Goal: Consume media (video, audio)

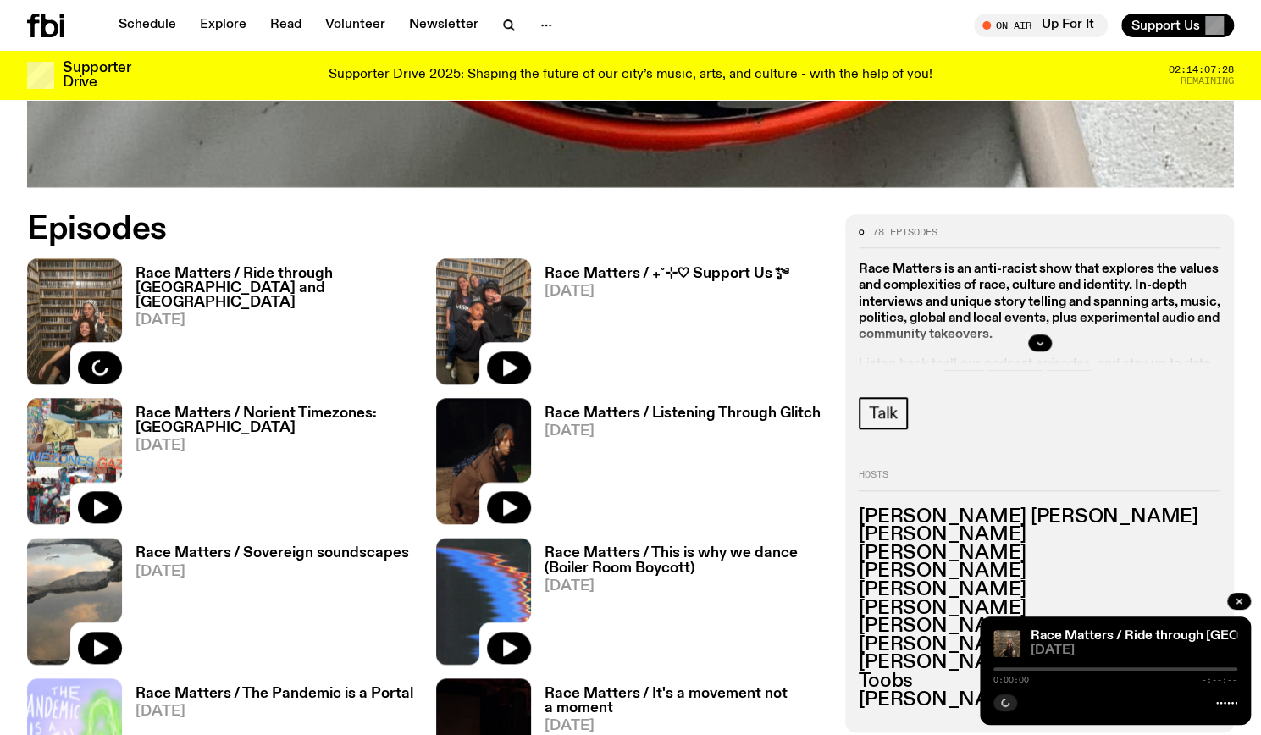
scroll to position [729, 0]
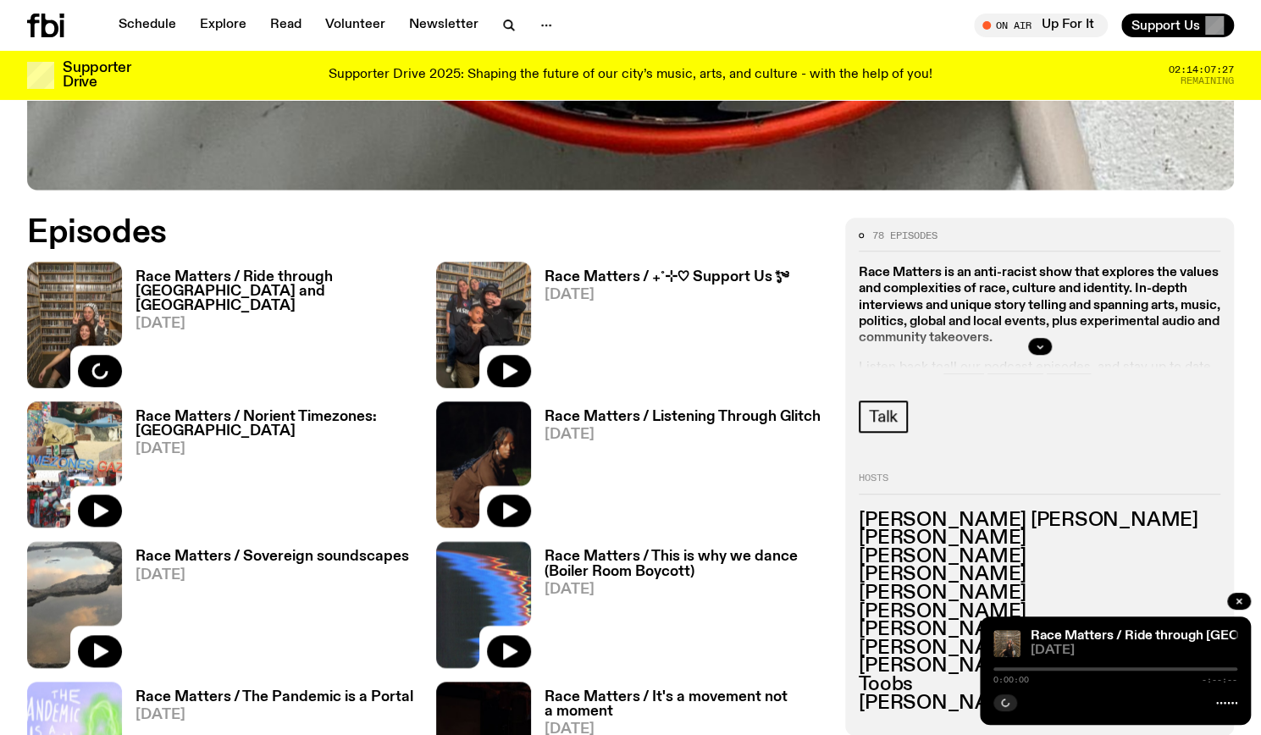
click at [274, 275] on h3 "Race Matters / Ride through [GEOGRAPHIC_DATA] and [GEOGRAPHIC_DATA]" at bounding box center [275, 291] width 280 height 43
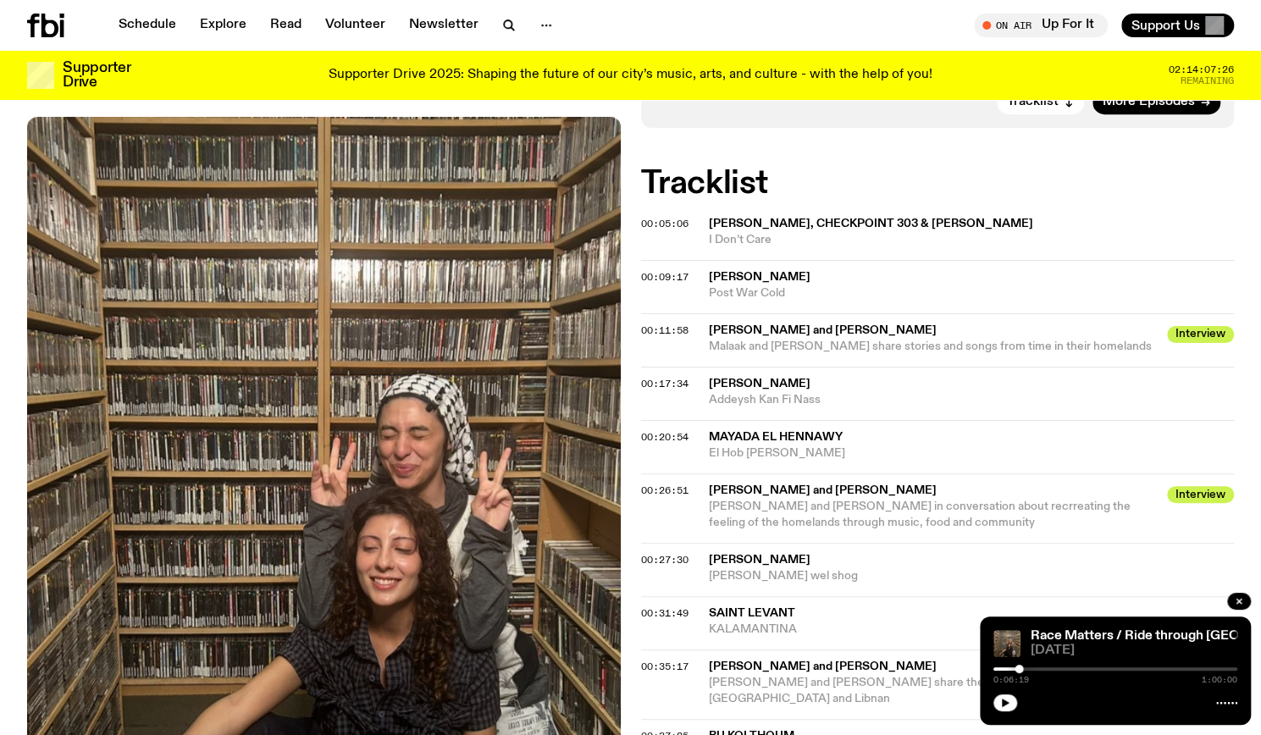
scroll to position [742, 0]
drag, startPoint x: 735, startPoint y: 319, endPoint x: 710, endPoint y: 301, distance: 31.5
click at [710, 375] on div "[PERSON_NAME] Addeysh Kan Fi Nass" at bounding box center [972, 391] width 526 height 32
copy div "[PERSON_NAME] Addeysh Kan Fi Nass"
drag, startPoint x: 833, startPoint y: 380, endPoint x: 705, endPoint y: 353, distance: 130.7
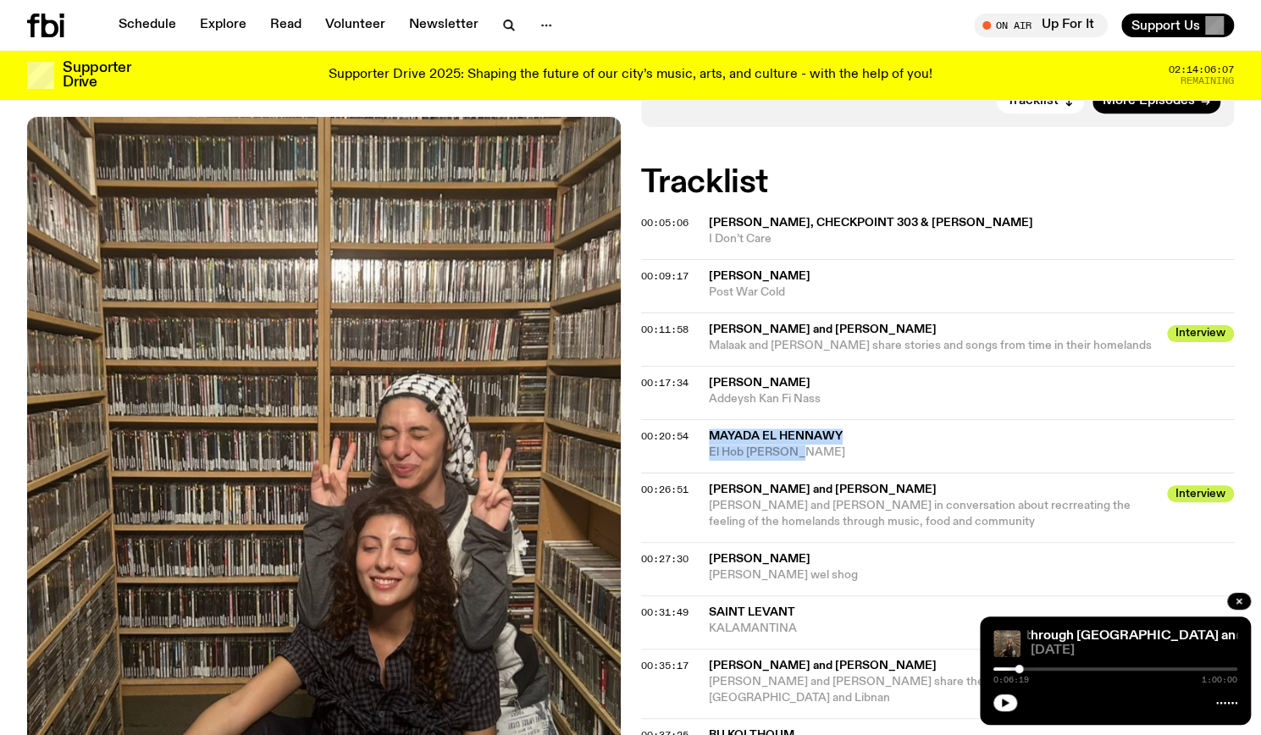
click at [705, 419] on div "00:20:54 Mayada El Hennawy El Hob [PERSON_NAME]" at bounding box center [938, 445] width 594 height 53
copy div "Mayada El Hennawy El Hob [PERSON_NAME]"
